Goal: Find specific page/section: Find specific page/section

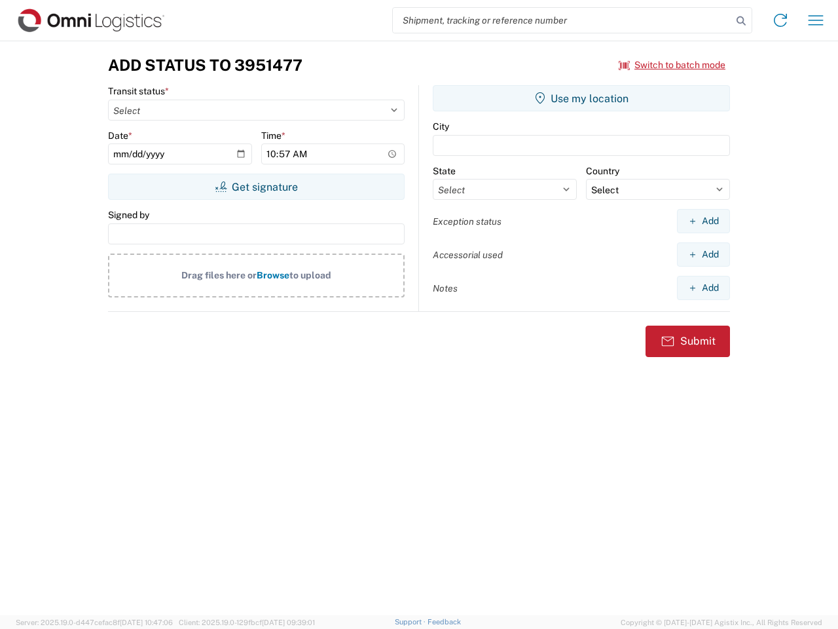
click at [563, 20] on input "search" at bounding box center [562, 20] width 339 height 25
click at [741, 21] on icon at bounding box center [741, 21] width 18 height 18
click at [781, 20] on icon at bounding box center [780, 20] width 21 height 21
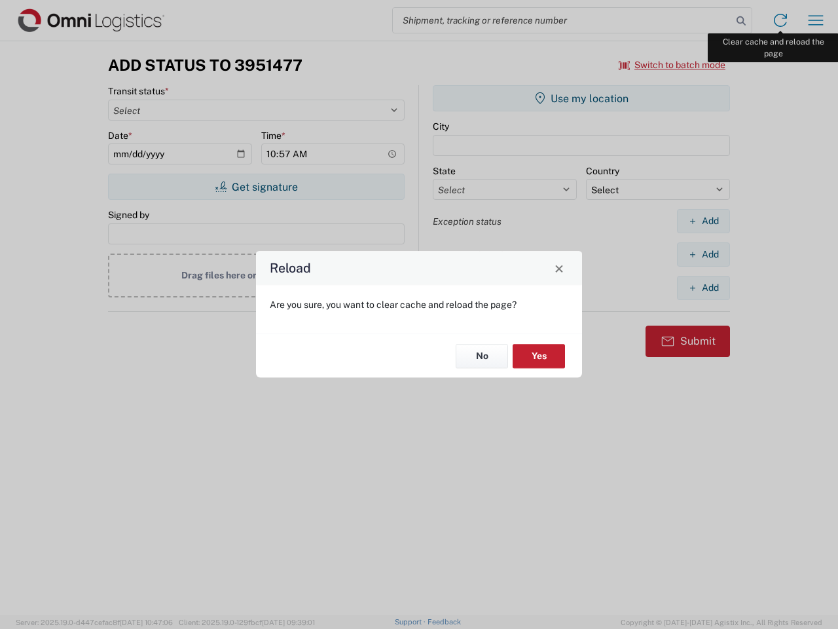
click at [816, 20] on div "Reload Are you sure, you want to clear cache and reload the page? No Yes" at bounding box center [419, 314] width 838 height 629
click at [673, 65] on div "Reload Are you sure, you want to clear cache and reload the page? No Yes" at bounding box center [419, 314] width 838 height 629
click at [256, 187] on div "Reload Are you sure, you want to clear cache and reload the page? No Yes" at bounding box center [419, 314] width 838 height 629
click at [582, 98] on div "Reload Are you sure, you want to clear cache and reload the page? No Yes" at bounding box center [419, 314] width 838 height 629
click at [703, 221] on div "Reload Are you sure, you want to clear cache and reload the page? No Yes" at bounding box center [419, 314] width 838 height 629
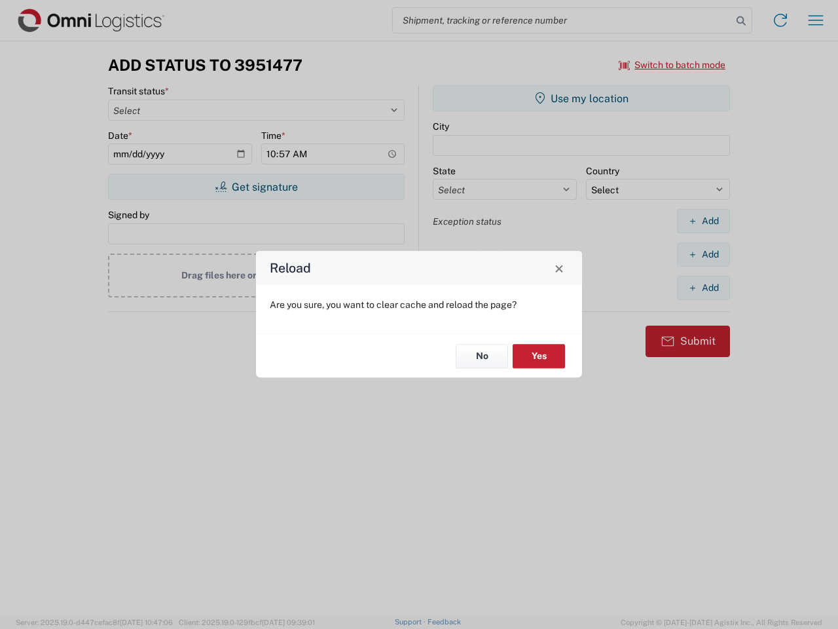
click at [703, 254] on div "Reload Are you sure, you want to clear cache and reload the page? No Yes" at bounding box center [419, 314] width 838 height 629
click at [703, 288] on div "Reload Are you sure, you want to clear cache and reload the page? No Yes" at bounding box center [419, 314] width 838 height 629
